Goal: Find specific page/section: Find specific page/section

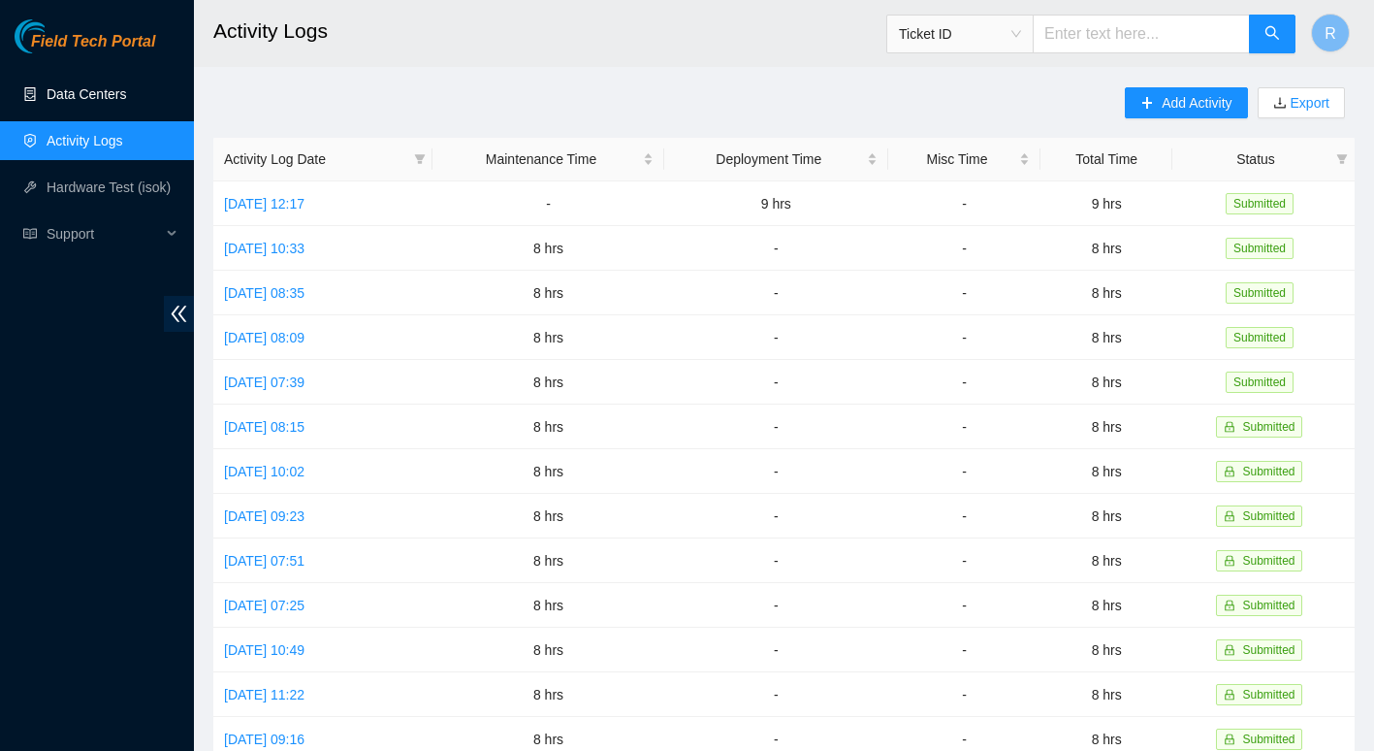
click at [115, 89] on link "Data Centers" at bounding box center [87, 94] width 80 height 16
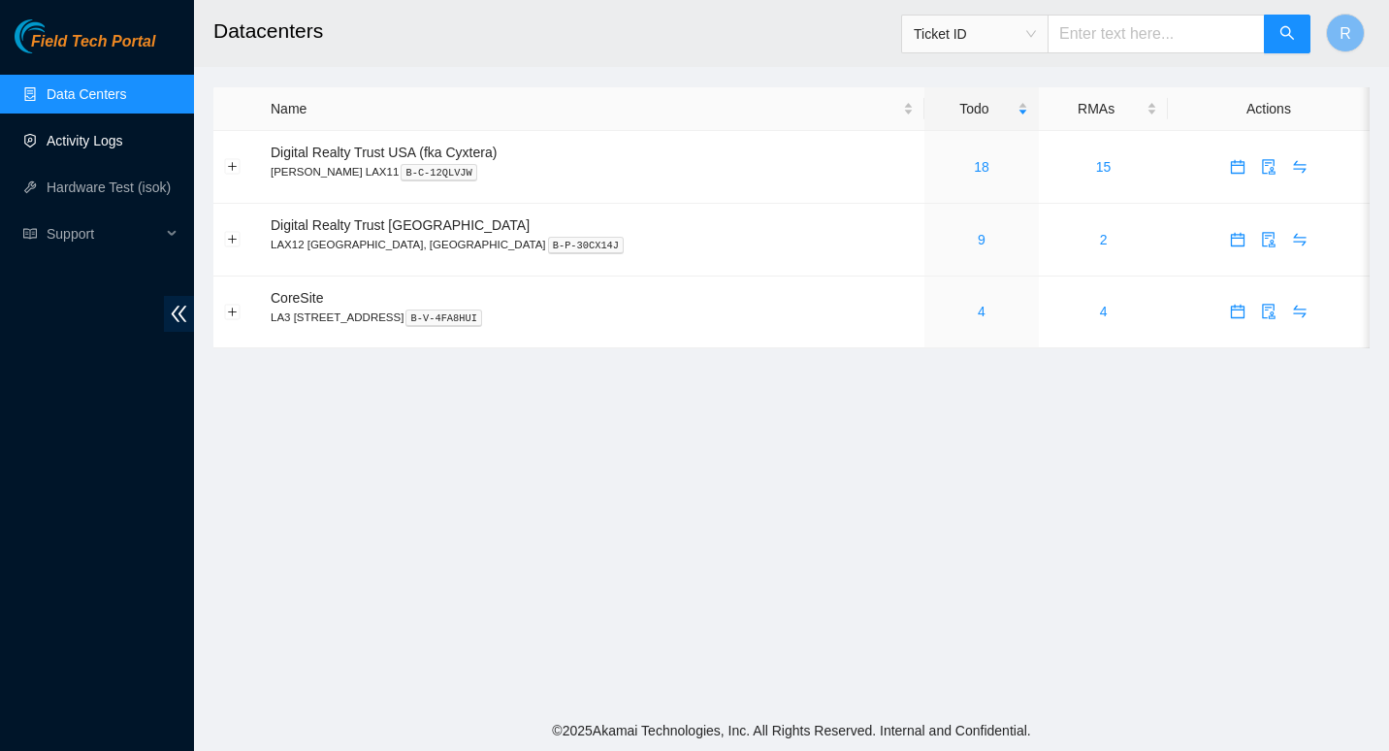
click at [107, 141] on link "Activity Logs" at bounding box center [85, 141] width 77 height 16
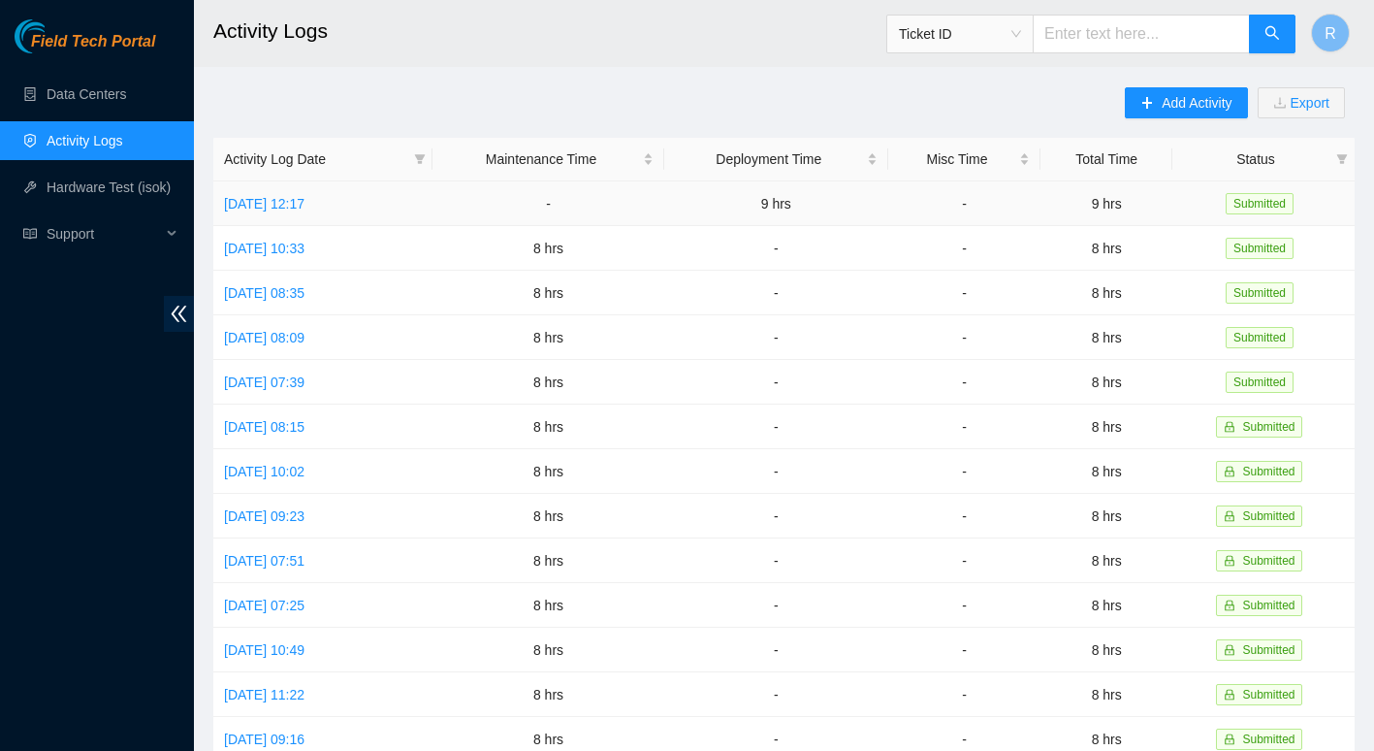
click at [1253, 202] on span "Submitted" at bounding box center [1260, 203] width 68 height 21
click at [289, 203] on link "[DATE] 12:17" at bounding box center [264, 204] width 81 height 16
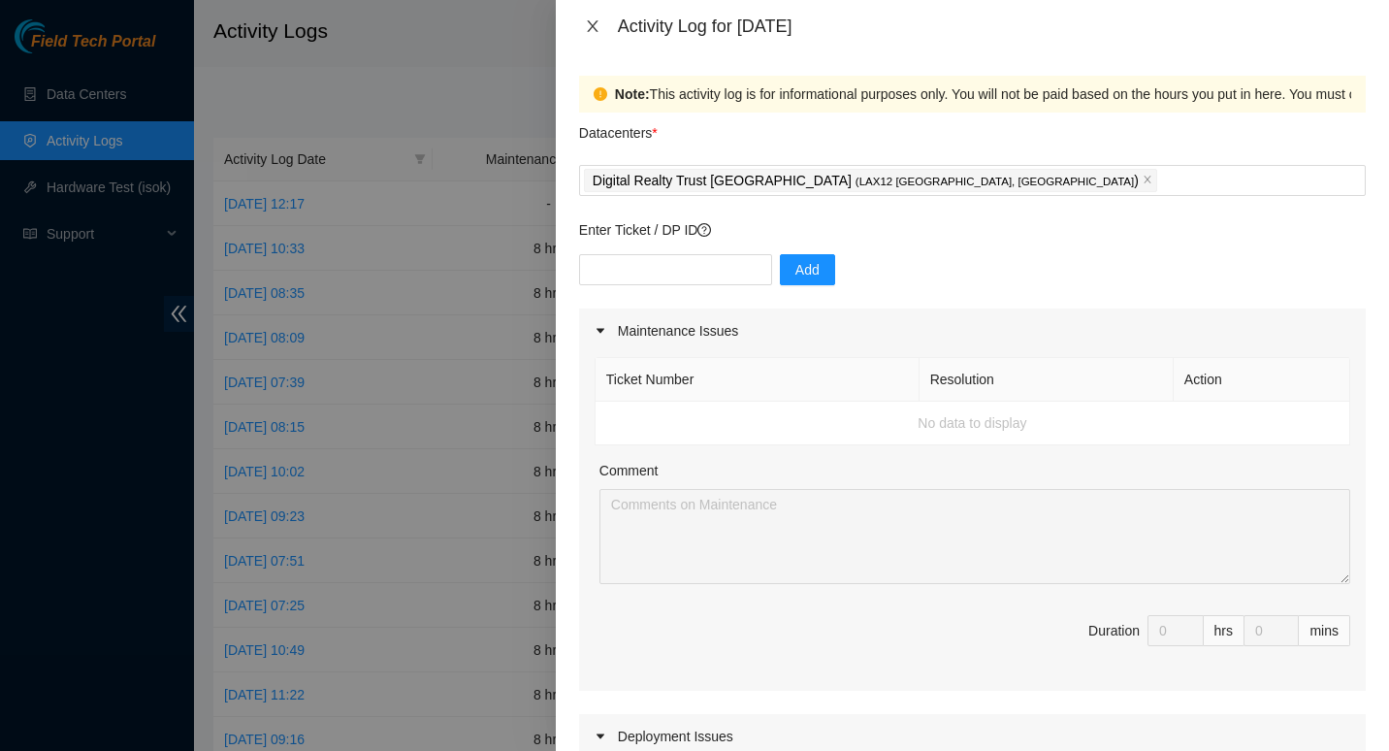
click at [594, 26] on icon "close" at bounding box center [593, 26] width 16 height 16
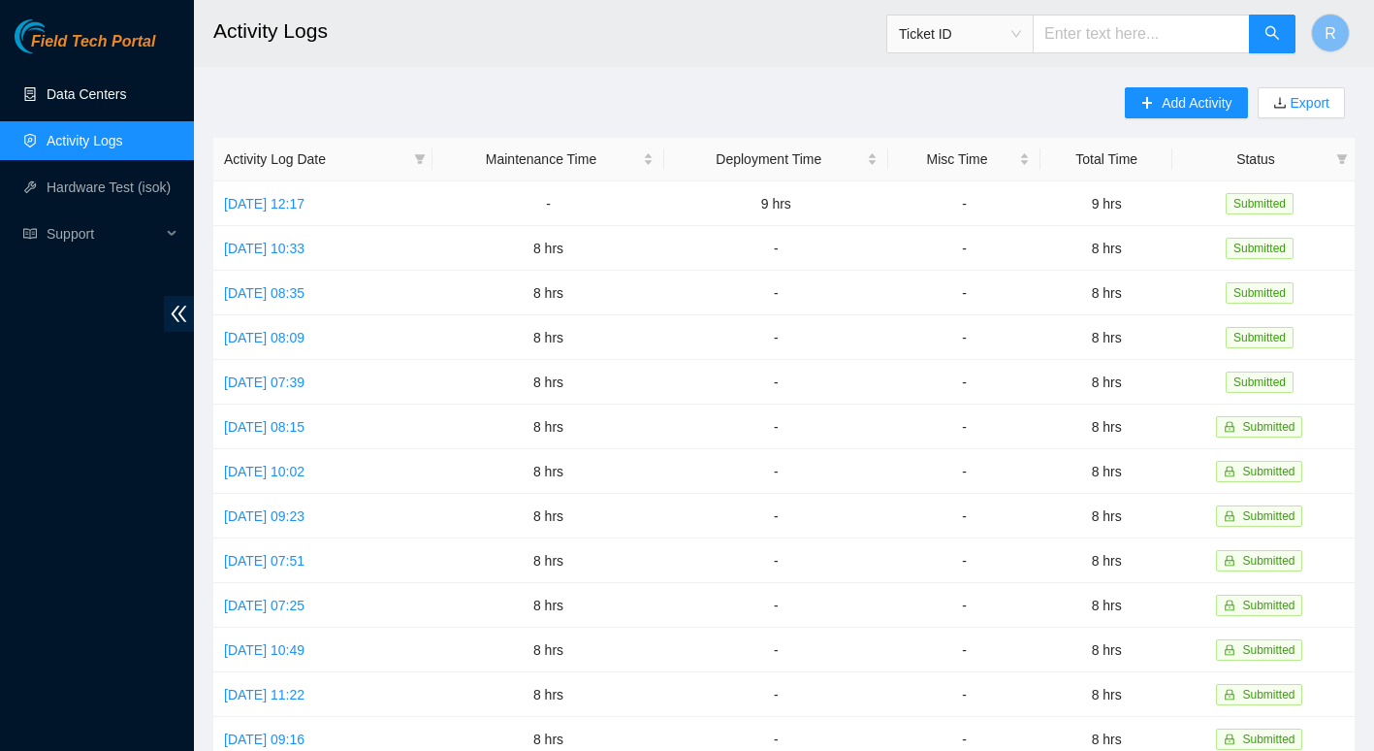
click at [126, 95] on link "Data Centers" at bounding box center [87, 94] width 80 height 16
